Goal: Find specific page/section: Find specific page/section

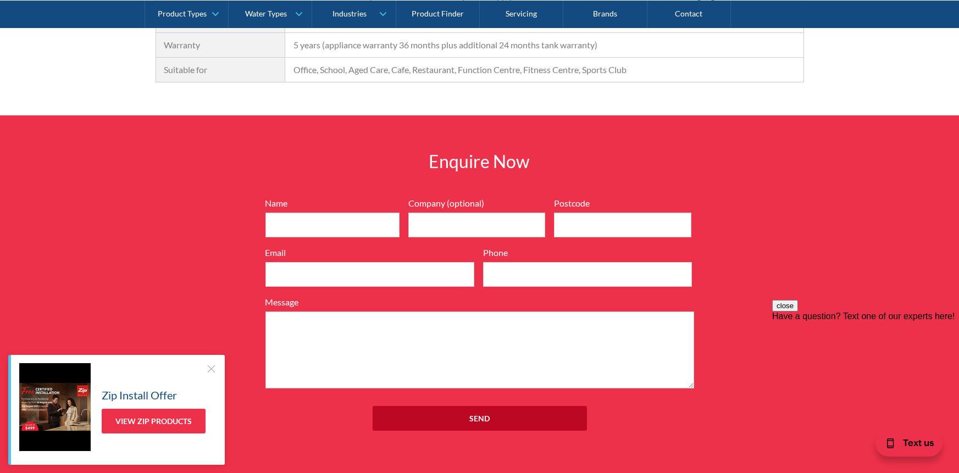
scroll to position [1841, 0]
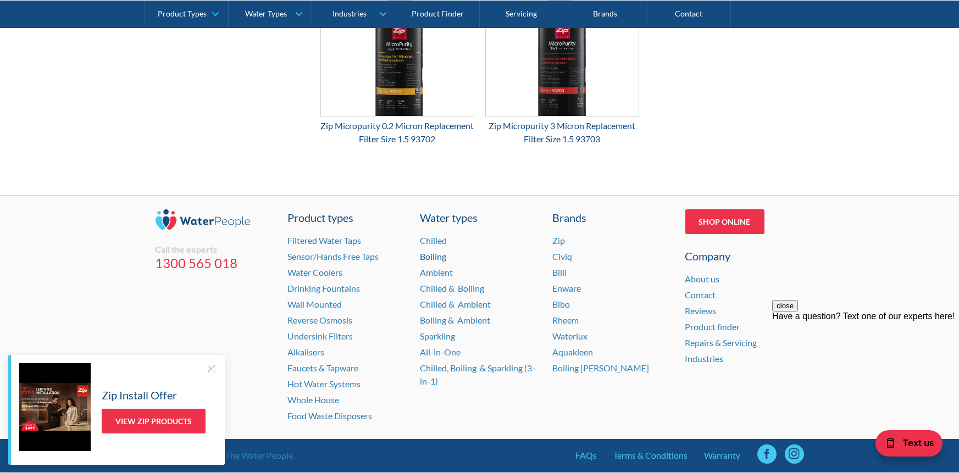
click at [437, 255] on link "Boiling" at bounding box center [434, 256] width 26 height 10
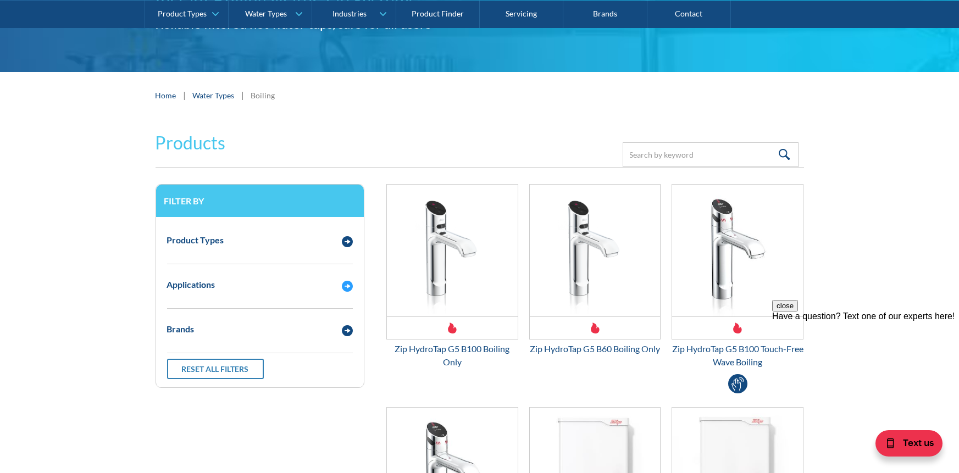
scroll to position [141, 0]
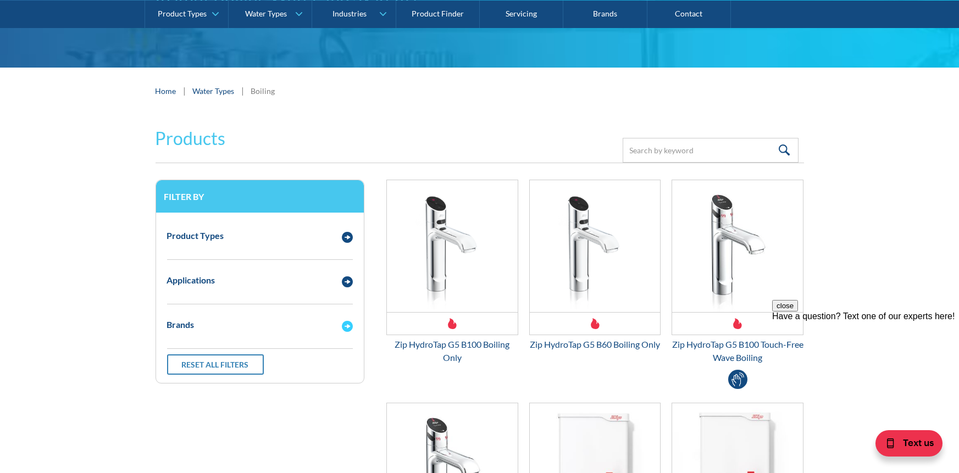
click at [271, 331] on div "Brands" at bounding box center [260, 325] width 197 height 30
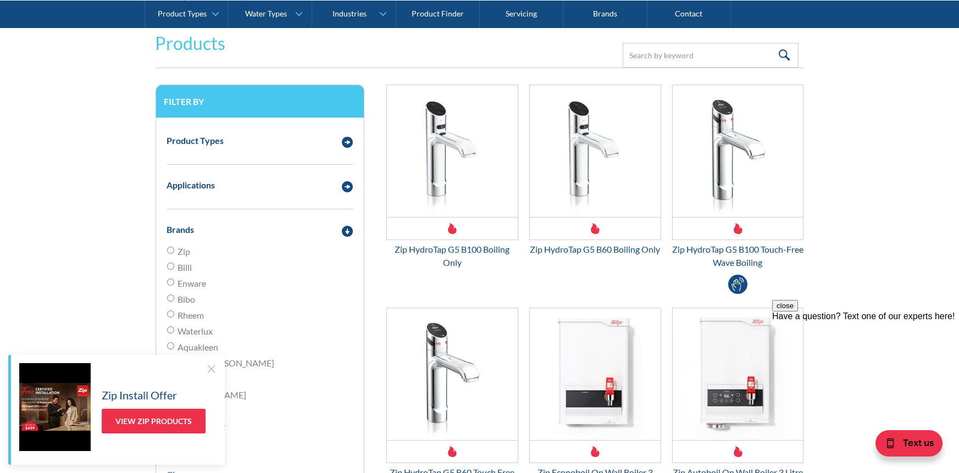
scroll to position [234, 0]
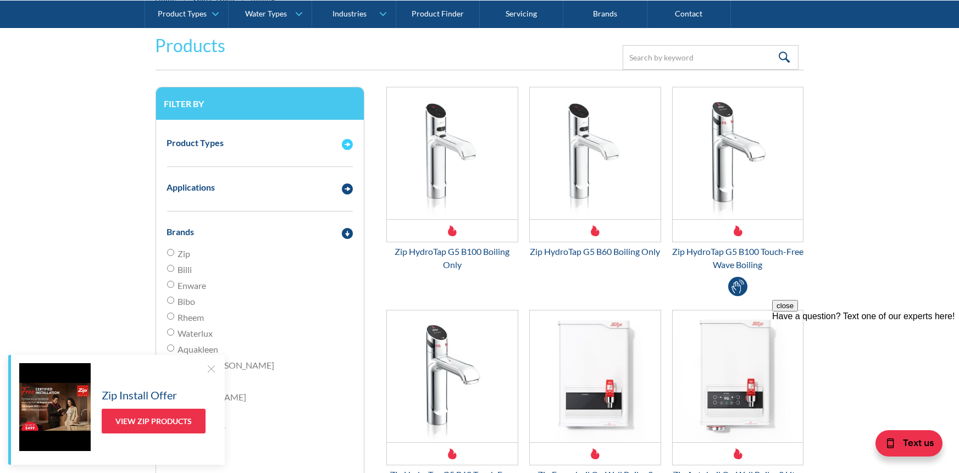
click at [298, 136] on div "Product Types" at bounding box center [249, 143] width 175 height 14
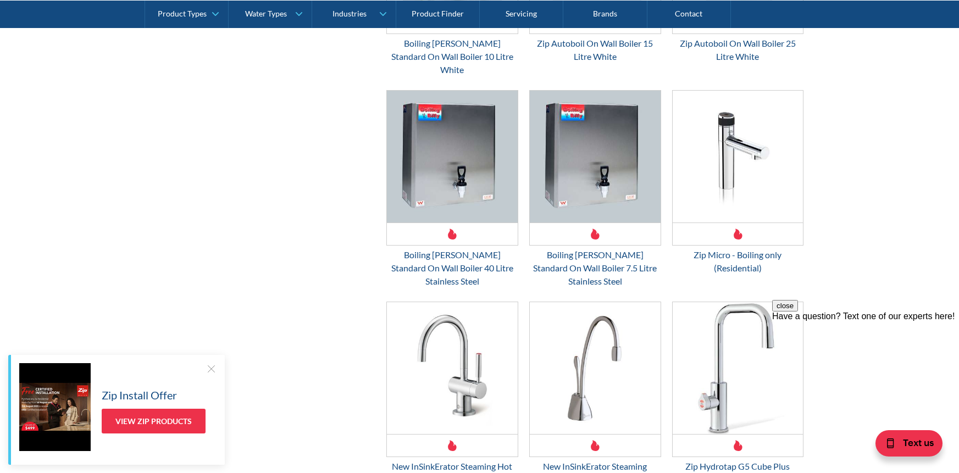
scroll to position [1591, 0]
